Goal: Task Accomplishment & Management: Use online tool/utility

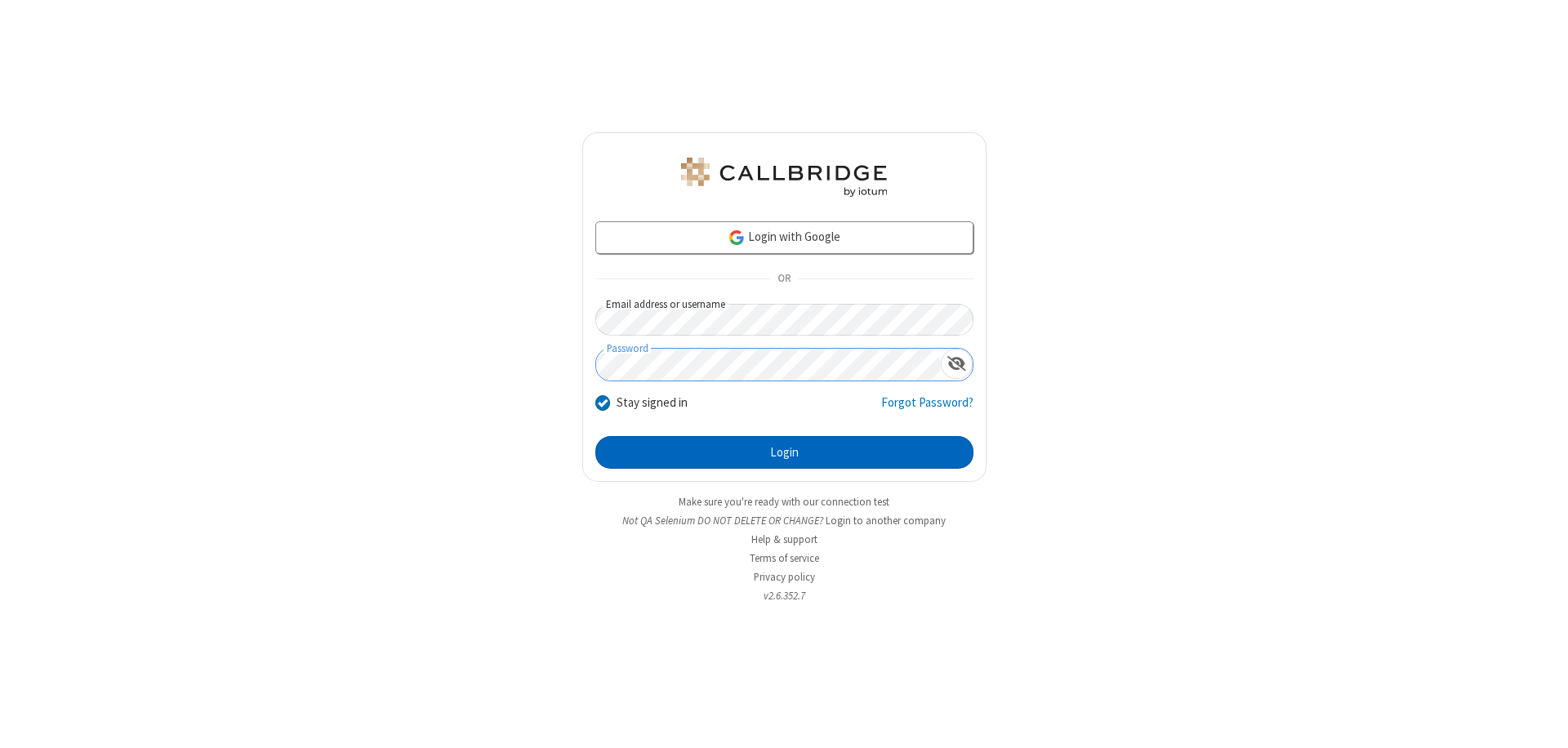
click at [784, 452] on button "Login" at bounding box center [784, 451] width 378 height 32
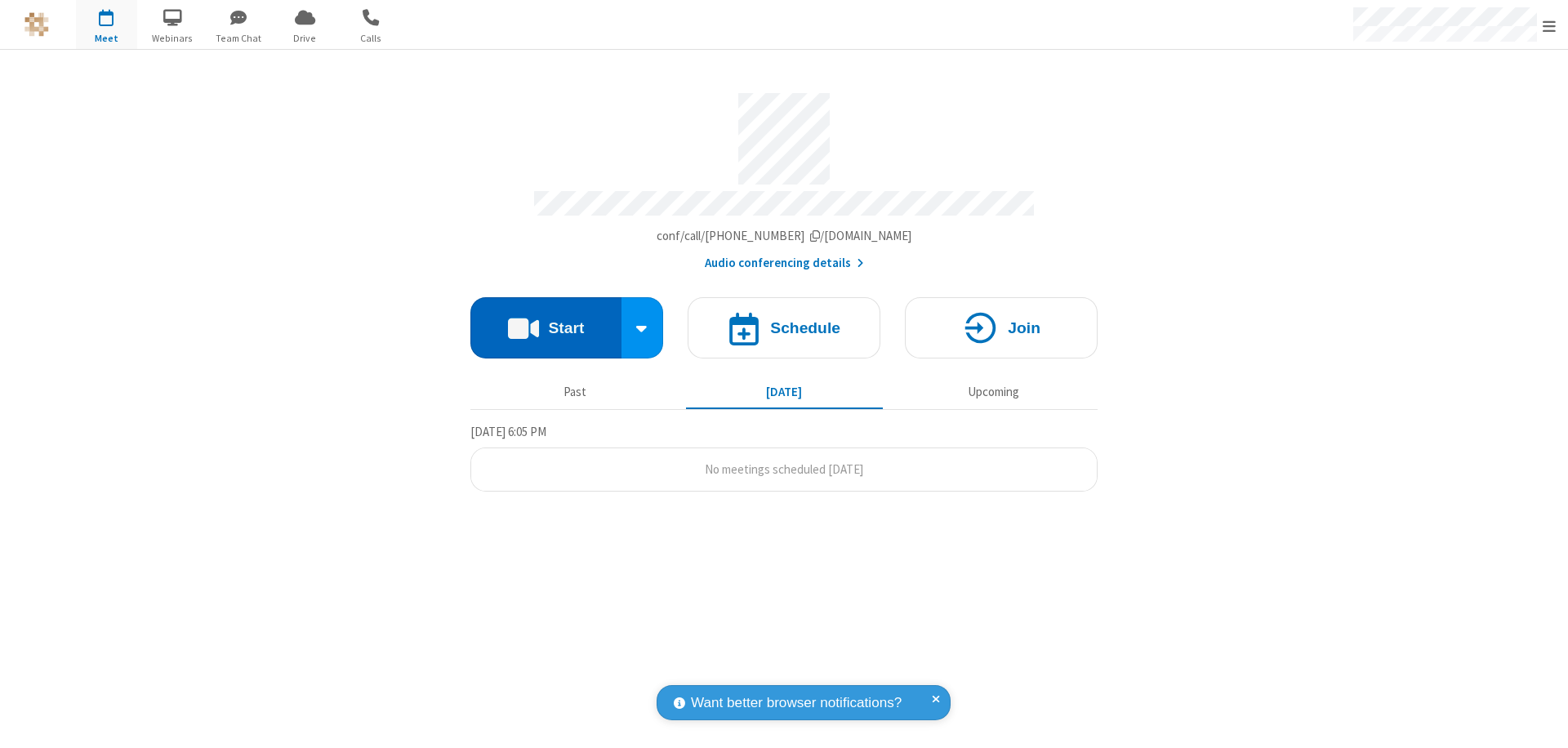
click at [545, 320] on button "Start" at bounding box center [545, 328] width 151 height 62
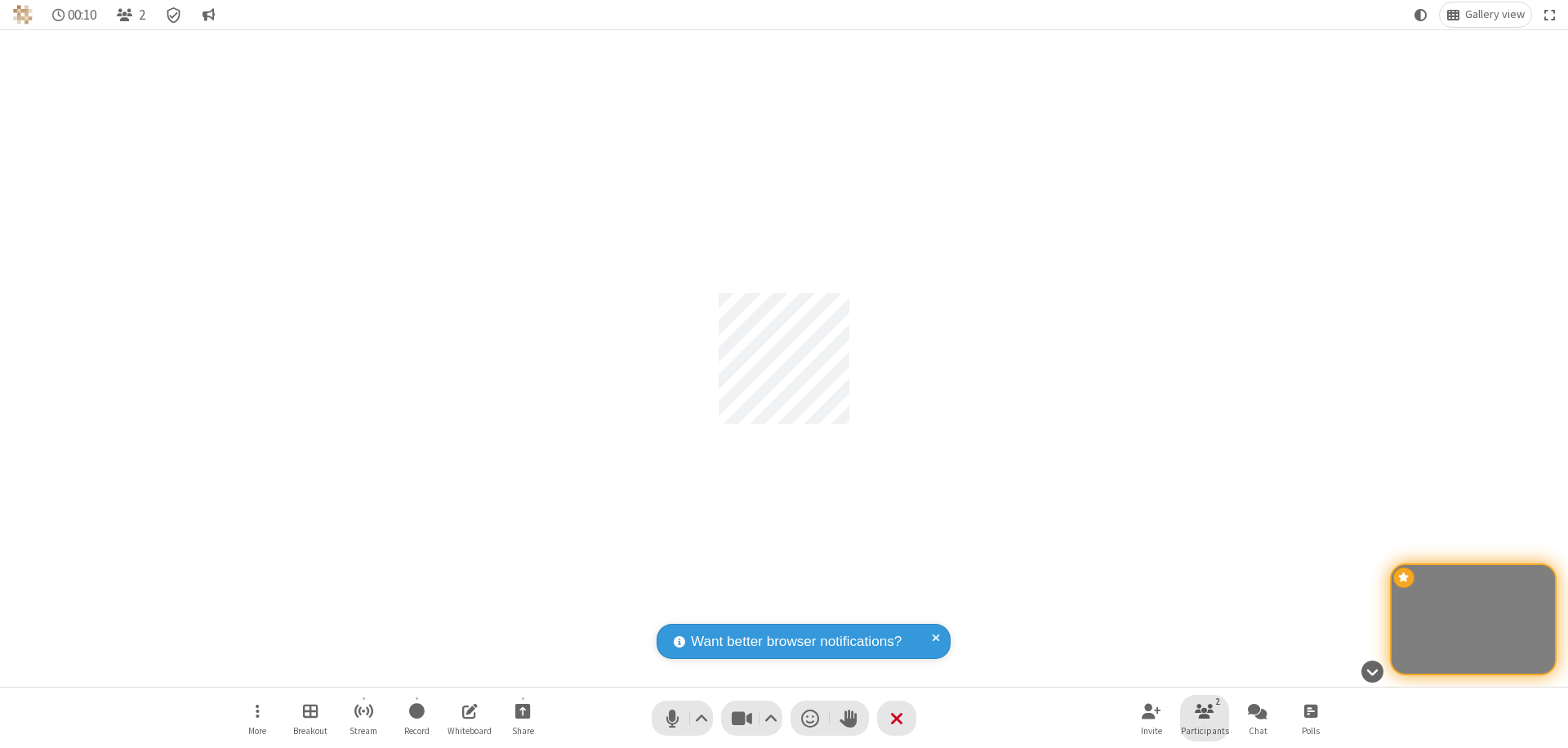
click at [1204, 730] on span "Participants" at bounding box center [1204, 731] width 48 height 10
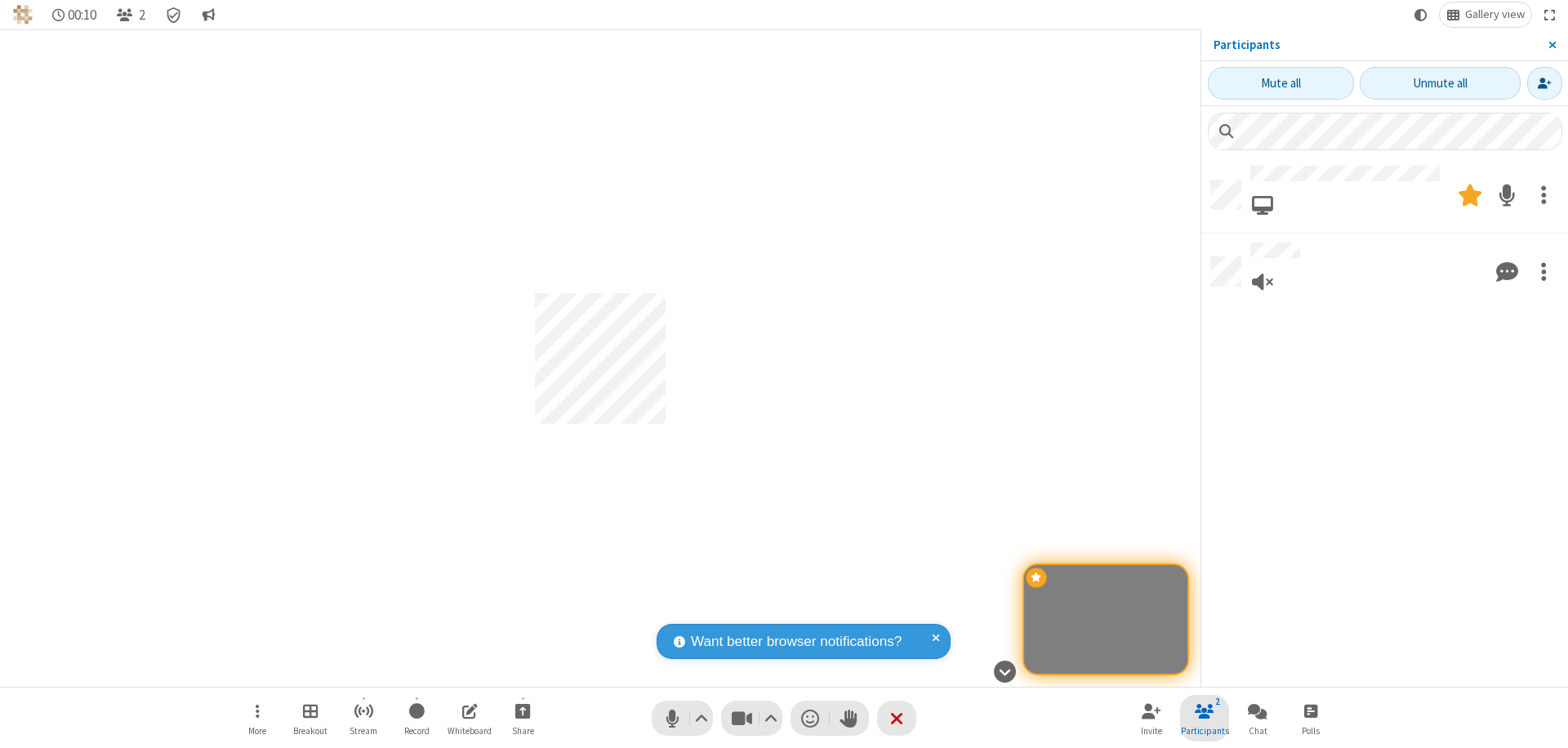
click at [1551, 45] on span "Close sidebar" at bounding box center [1552, 44] width 8 height 13
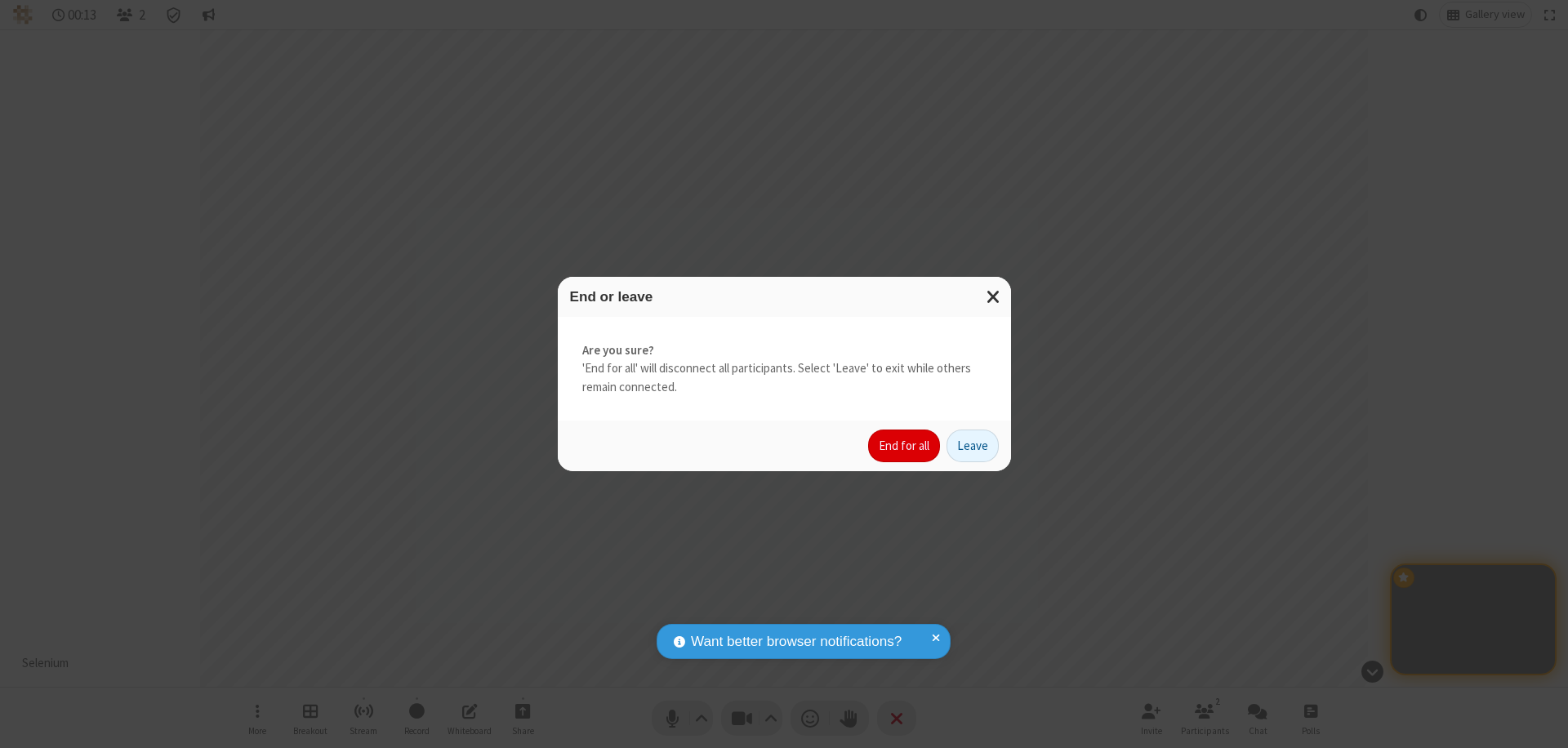
click at [904, 445] on button "End for all" at bounding box center [903, 445] width 71 height 32
